Goal: Task Accomplishment & Management: Use online tool/utility

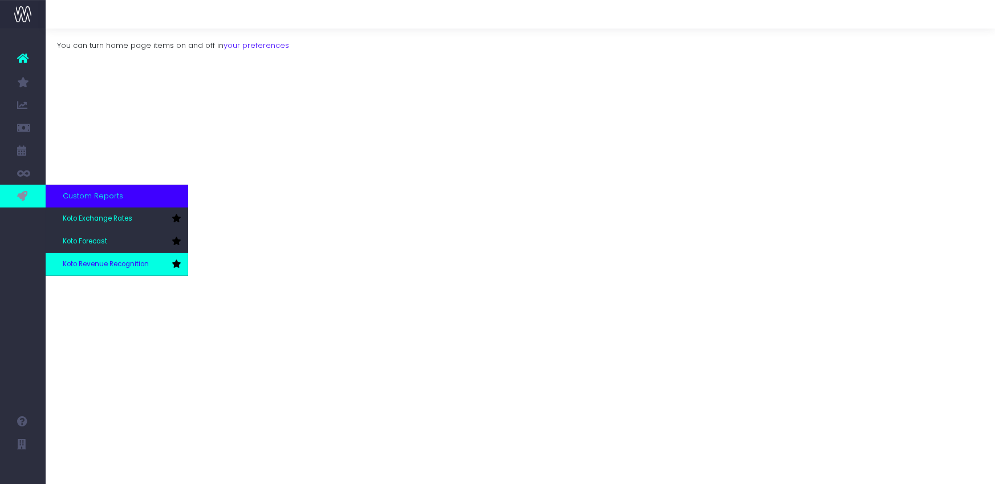
click at [104, 262] on span "Koto Revenue Recognition" at bounding box center [106, 264] width 86 height 10
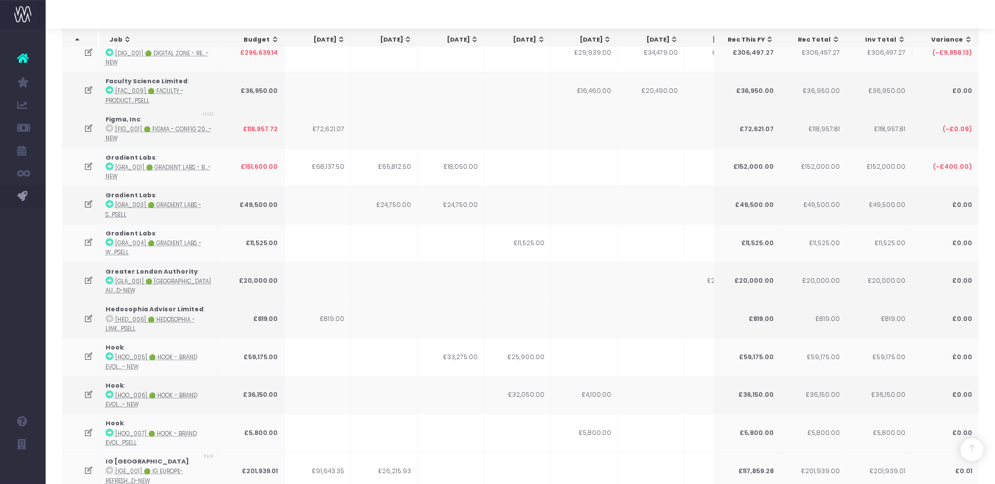
scroll to position [263, 0]
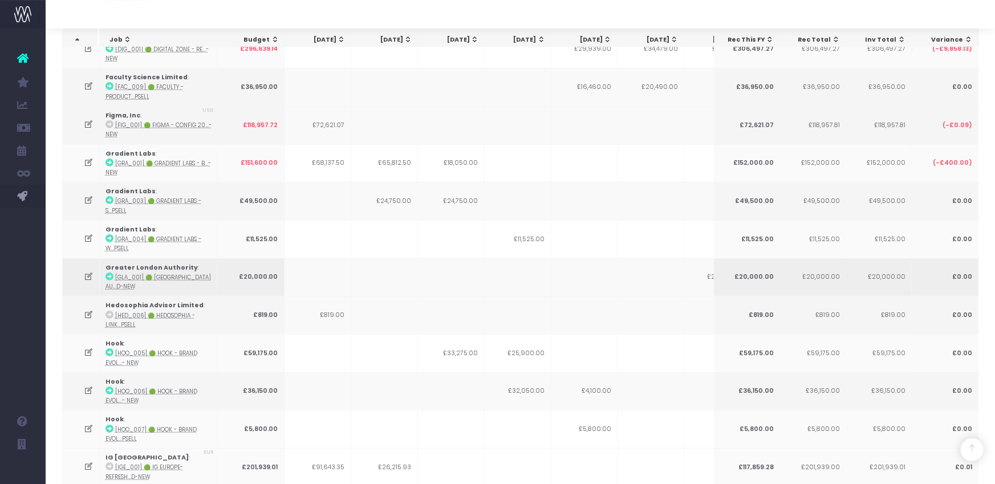
click at [91, 272] on icon at bounding box center [89, 277] width 10 height 10
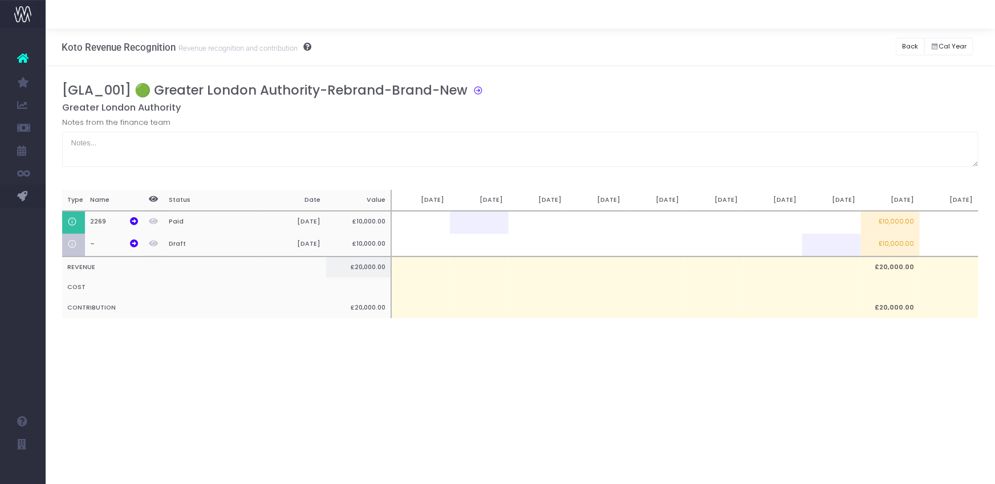
scroll to position [0, 0]
click at [887, 224] on td "£10,000.00" at bounding box center [890, 222] width 59 height 23
type input "£10,000.00"
click at [940, 224] on td at bounding box center [949, 222] width 59 height 23
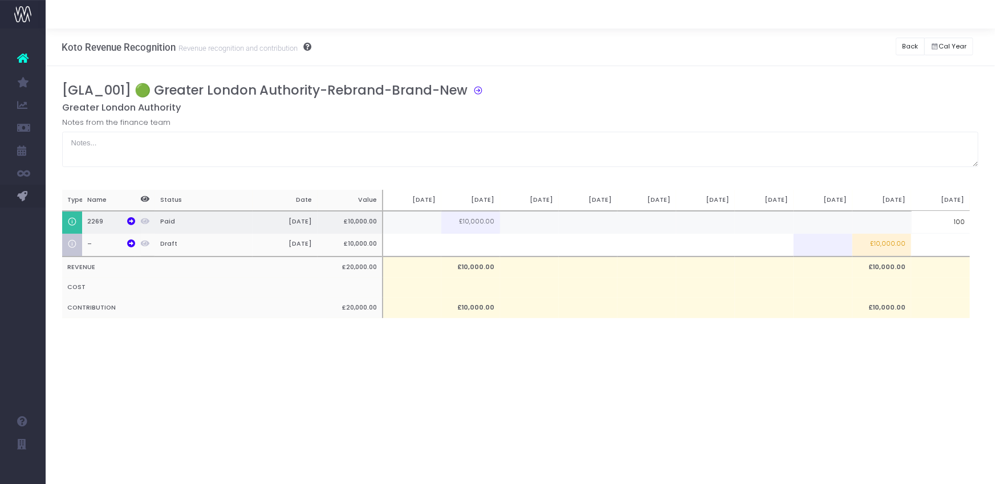
type input "100%"
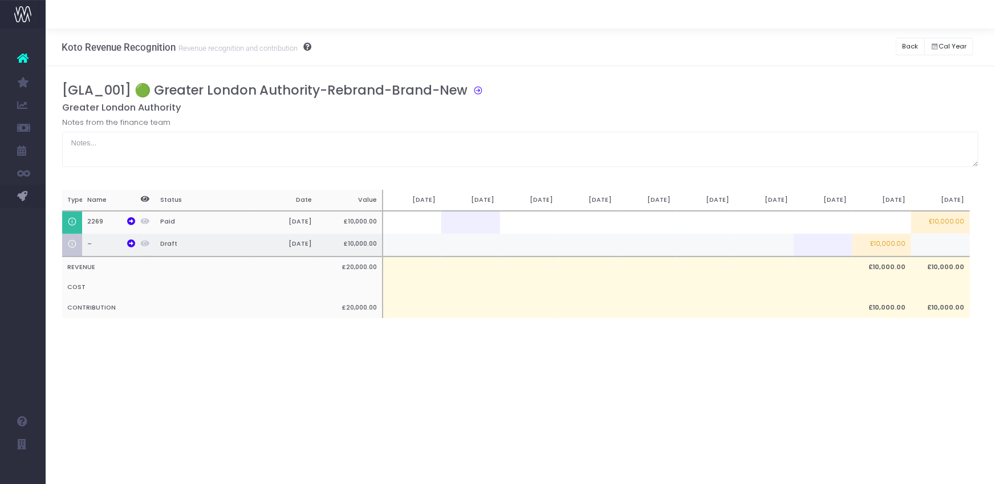
click at [927, 248] on td at bounding box center [940, 245] width 59 height 23
drag, startPoint x: 895, startPoint y: 246, endPoint x: 915, endPoint y: 246, distance: 19.4
click at [895, 246] on td "£10,000.00" at bounding box center [882, 245] width 59 height 23
type input "£10,000.00"
click at [935, 248] on td at bounding box center [940, 245] width 59 height 23
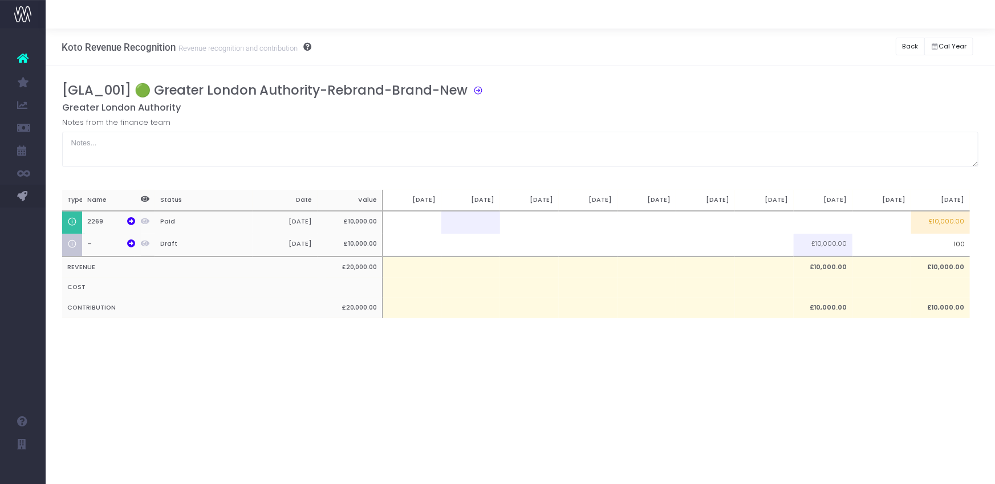
type input "100%"
click at [911, 46] on button "Back" at bounding box center [910, 47] width 29 height 18
